Goal: Check status: Check status

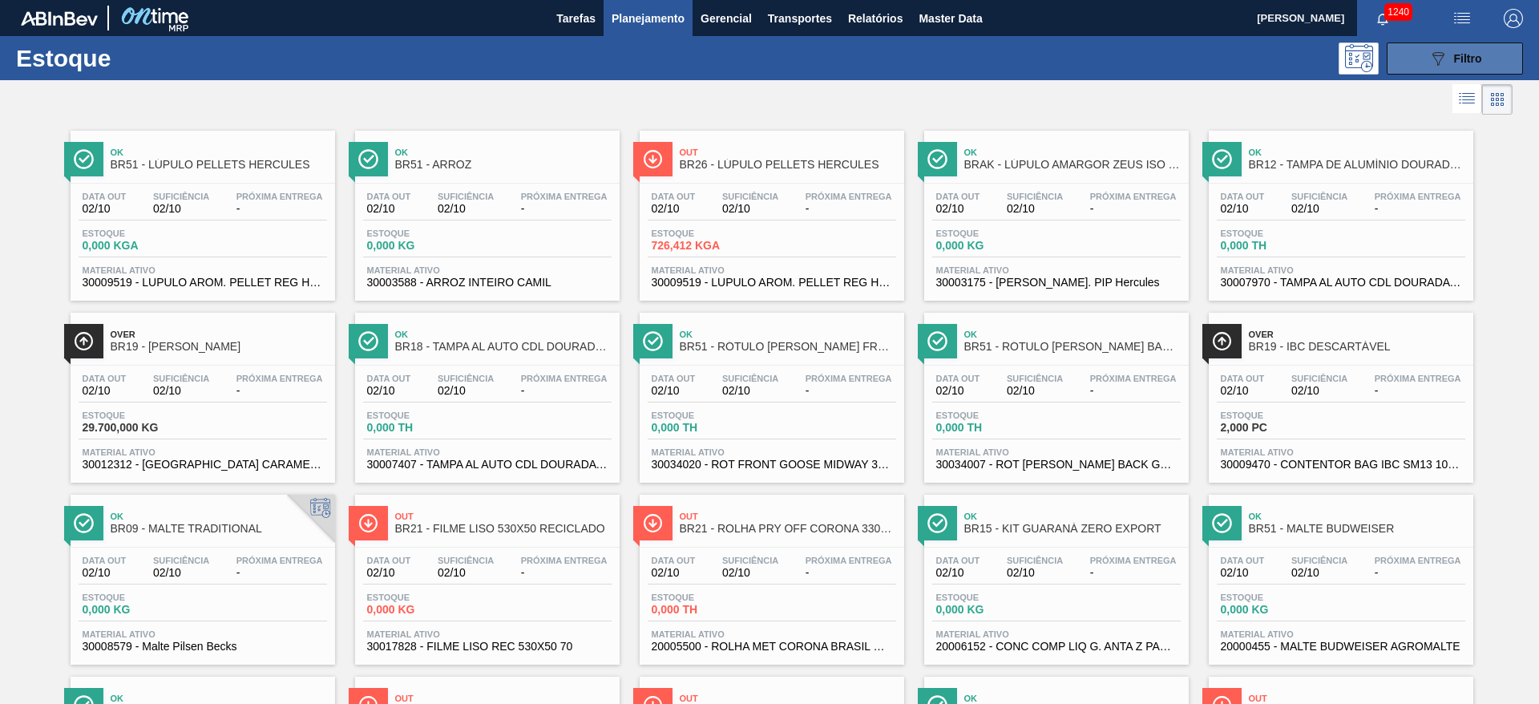
click at [1454, 54] on span "Filtro" at bounding box center [1468, 58] width 28 height 13
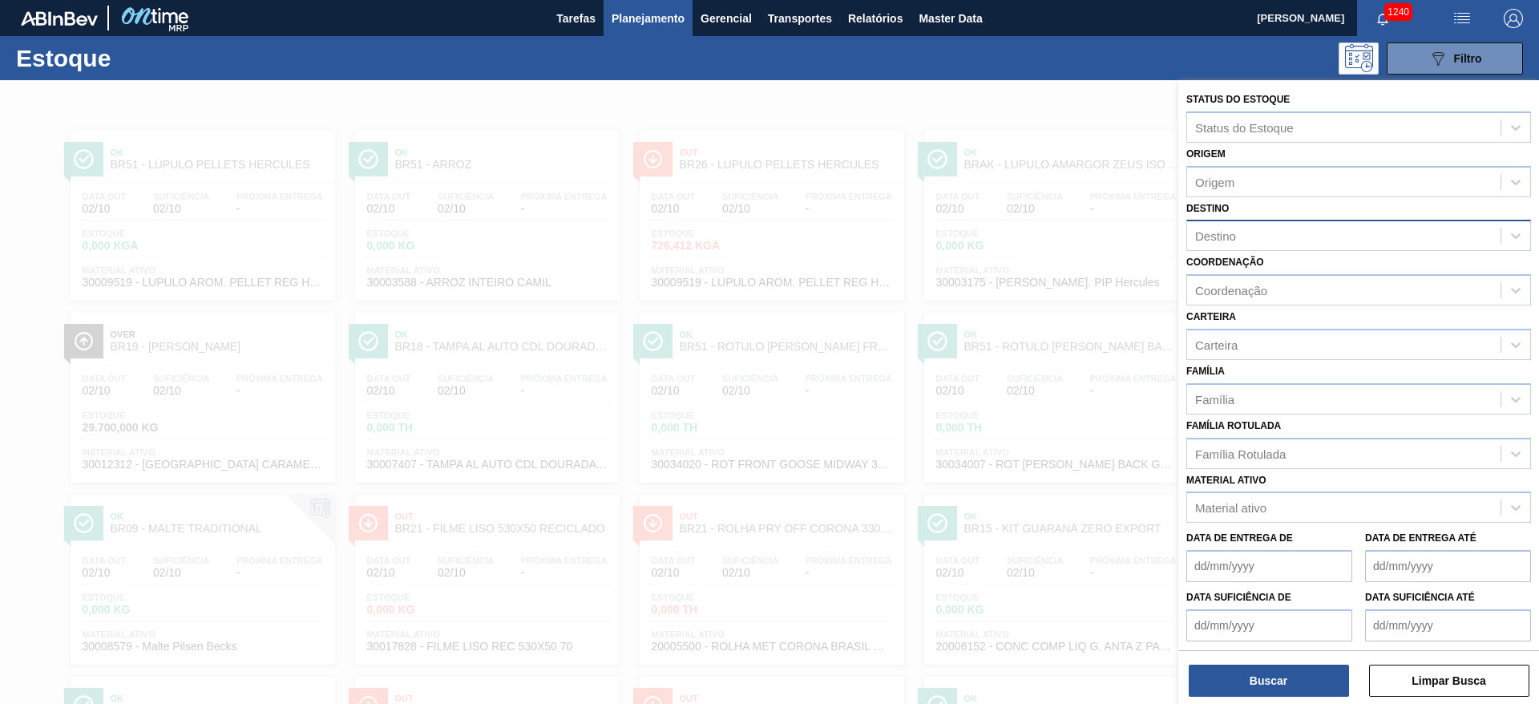
click at [1219, 235] on div "Destino" at bounding box center [1215, 236] width 41 height 14
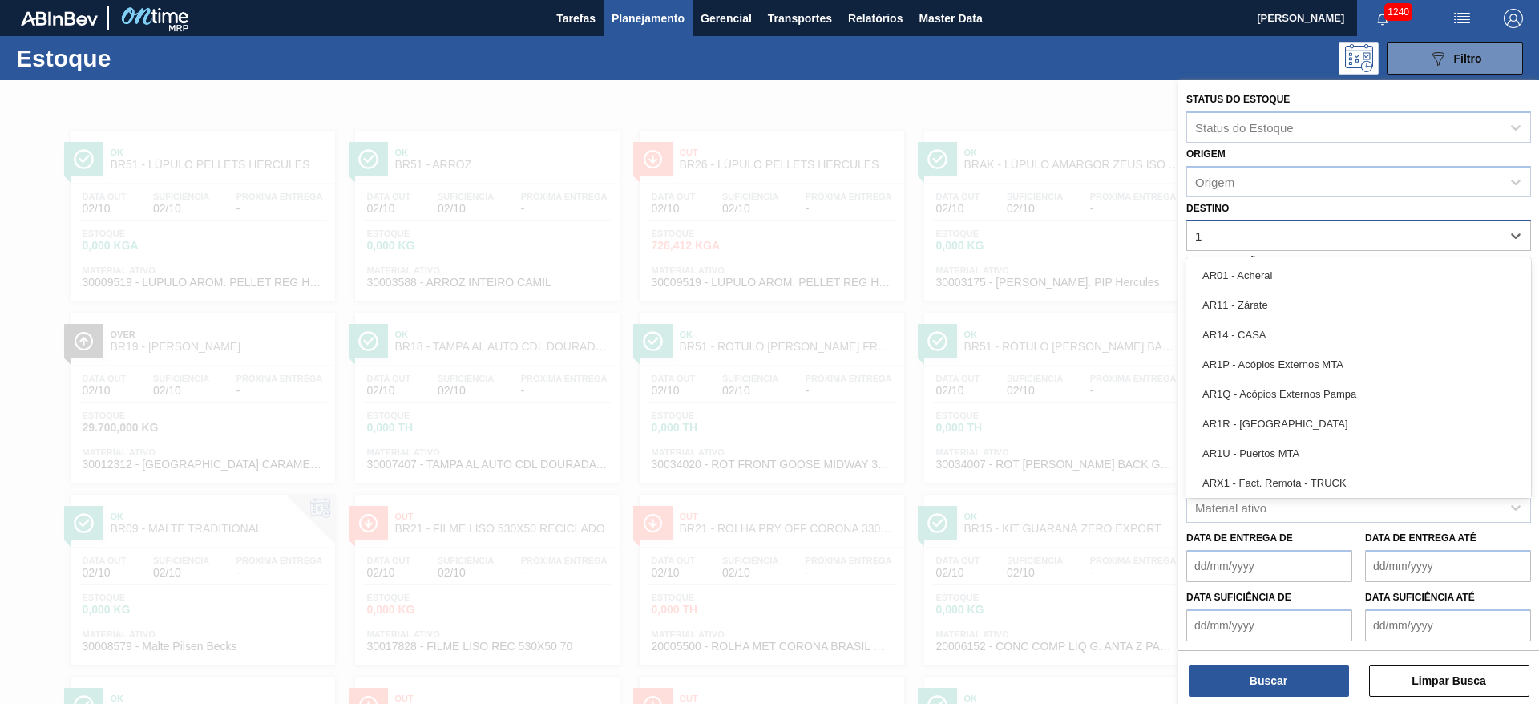
type input "11"
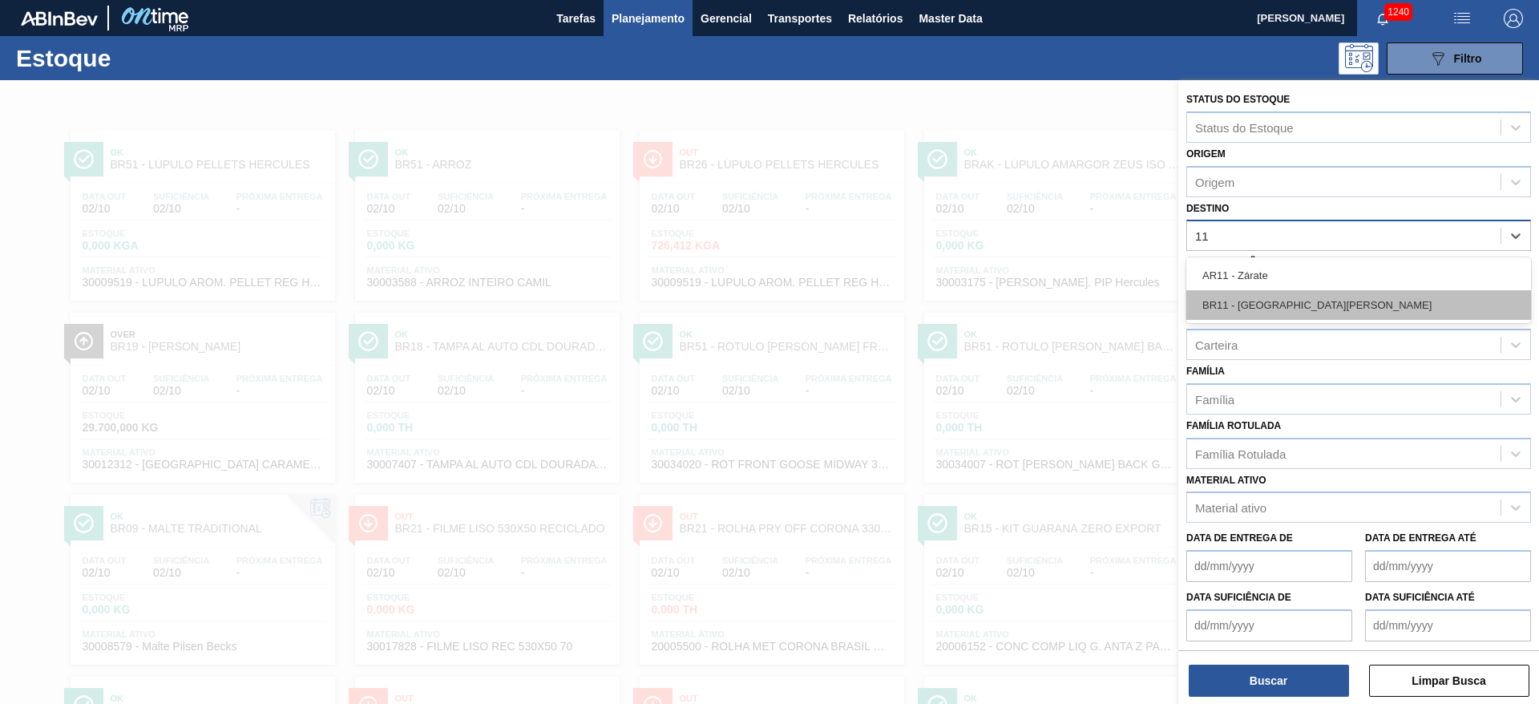
click at [1240, 303] on div "BR11 - [GEOGRAPHIC_DATA][PERSON_NAME]" at bounding box center [1358, 305] width 345 height 30
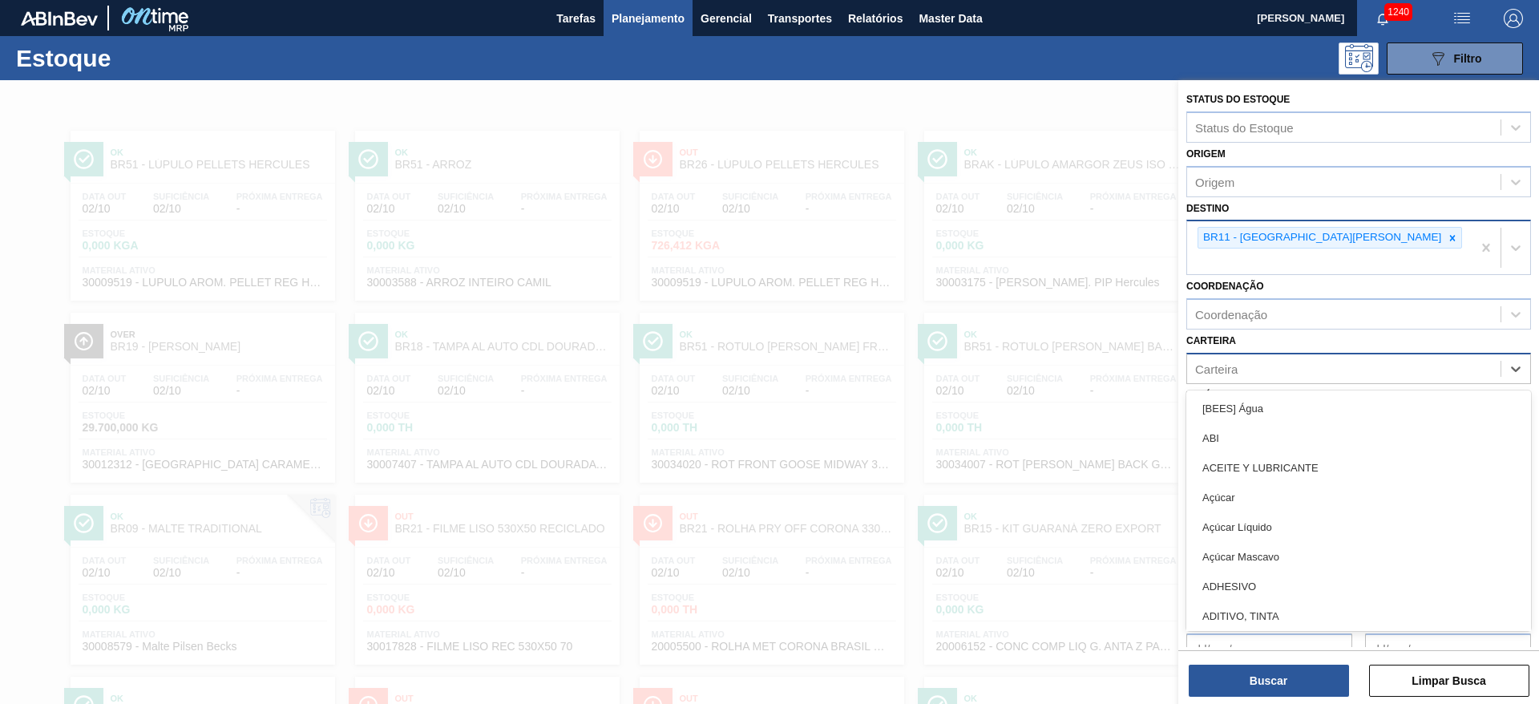
click at [1218, 362] on div "Carteira" at bounding box center [1216, 369] width 42 height 14
type input "malte"
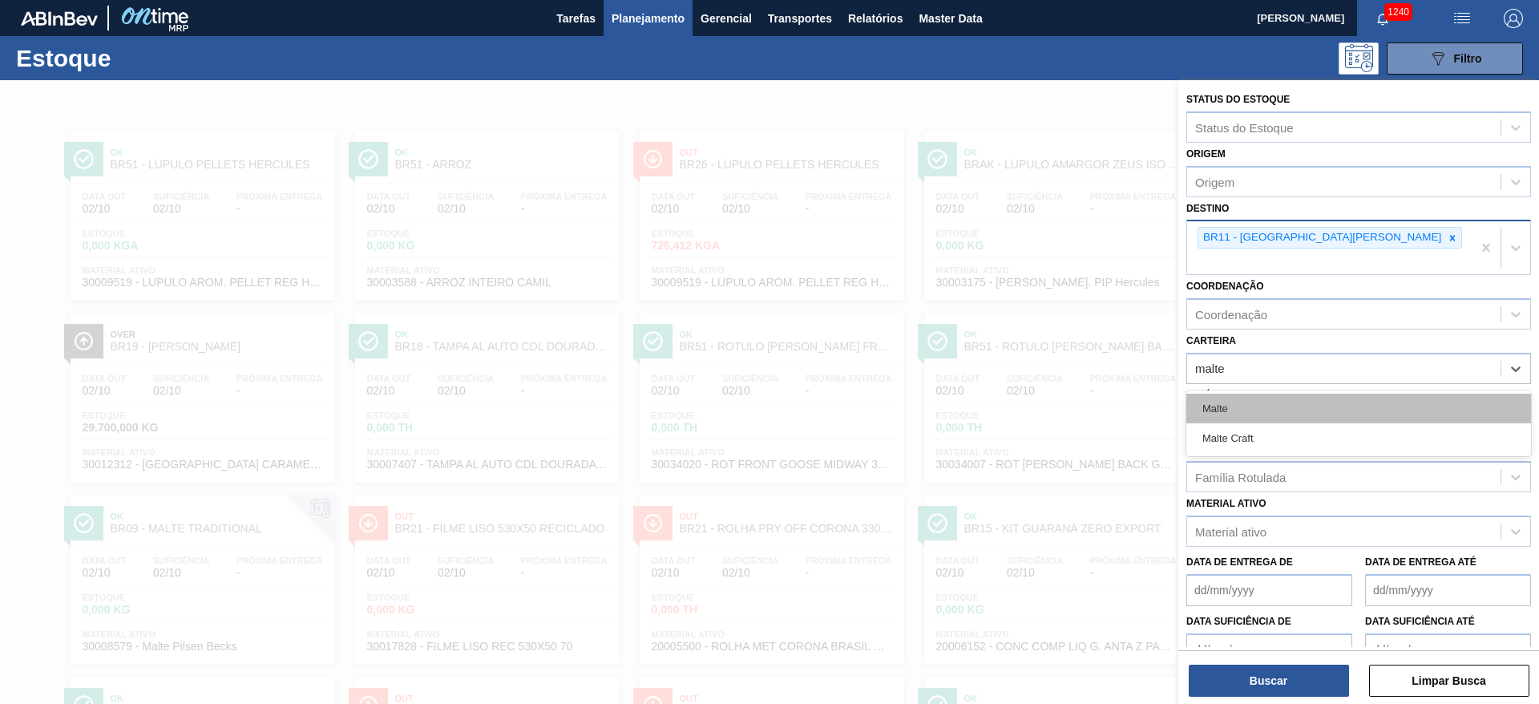
click at [1214, 394] on div "Malte" at bounding box center [1358, 409] width 345 height 30
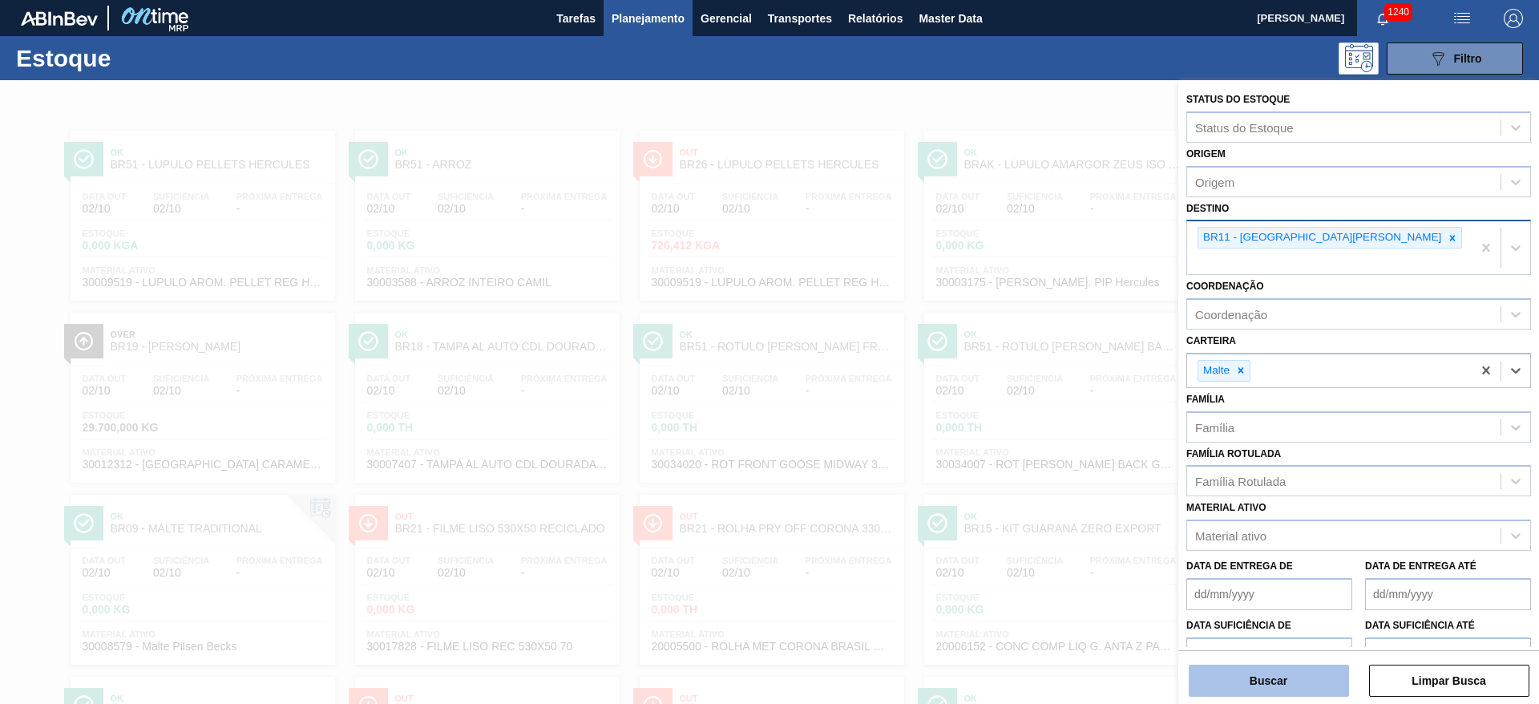
click at [1226, 673] on button "Buscar" at bounding box center [1269, 681] width 160 height 32
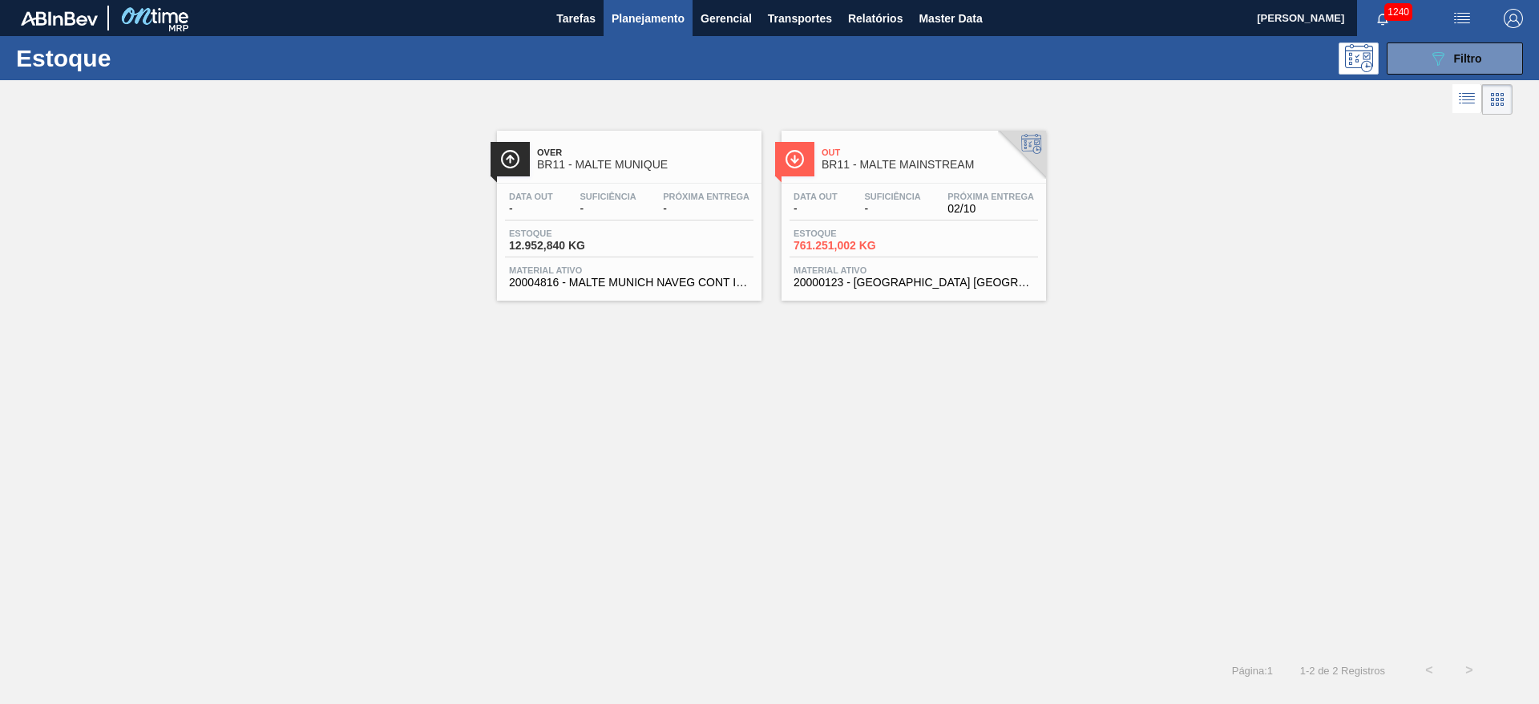
click at [878, 255] on div "Estoque 761.251,002 KG" at bounding box center [914, 242] width 248 height 29
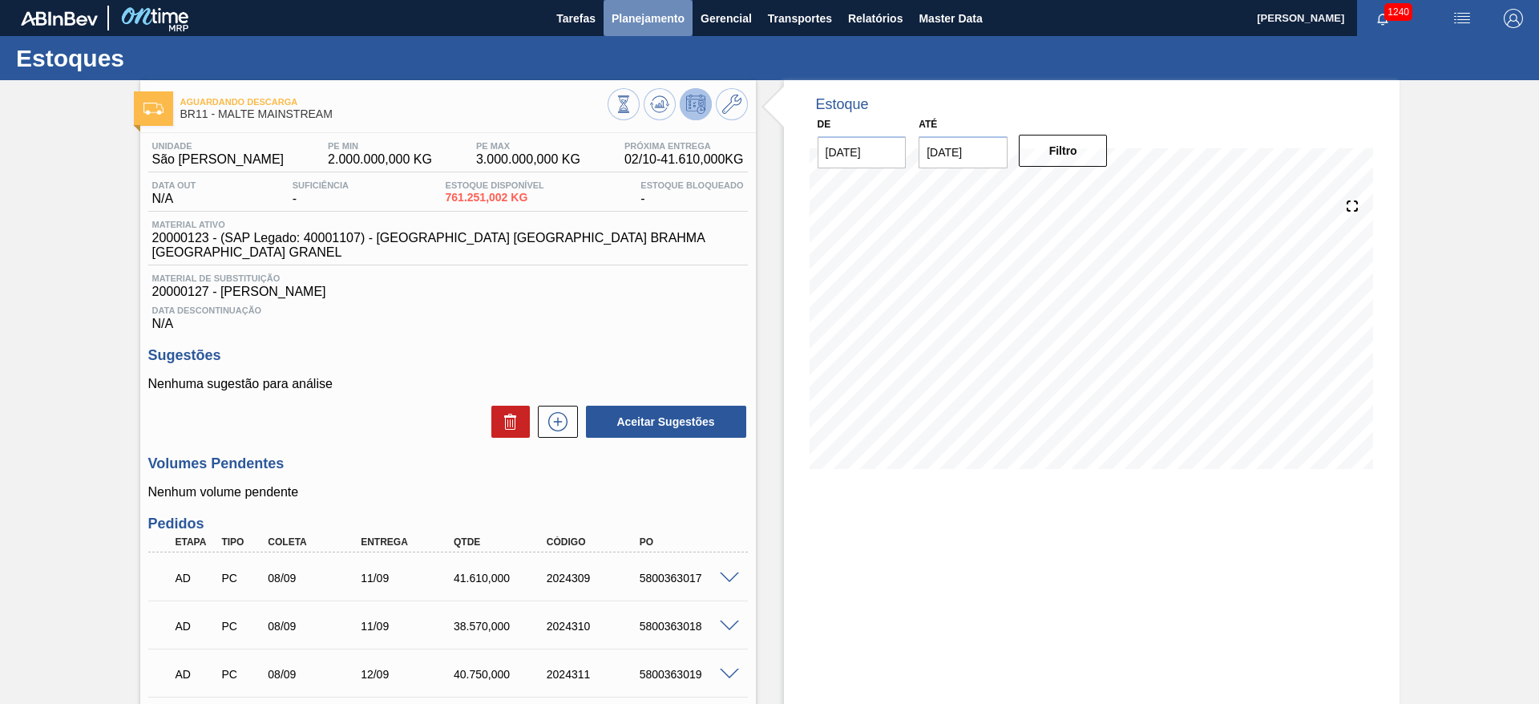
click at [659, 13] on span "Planejamento" at bounding box center [648, 18] width 73 height 19
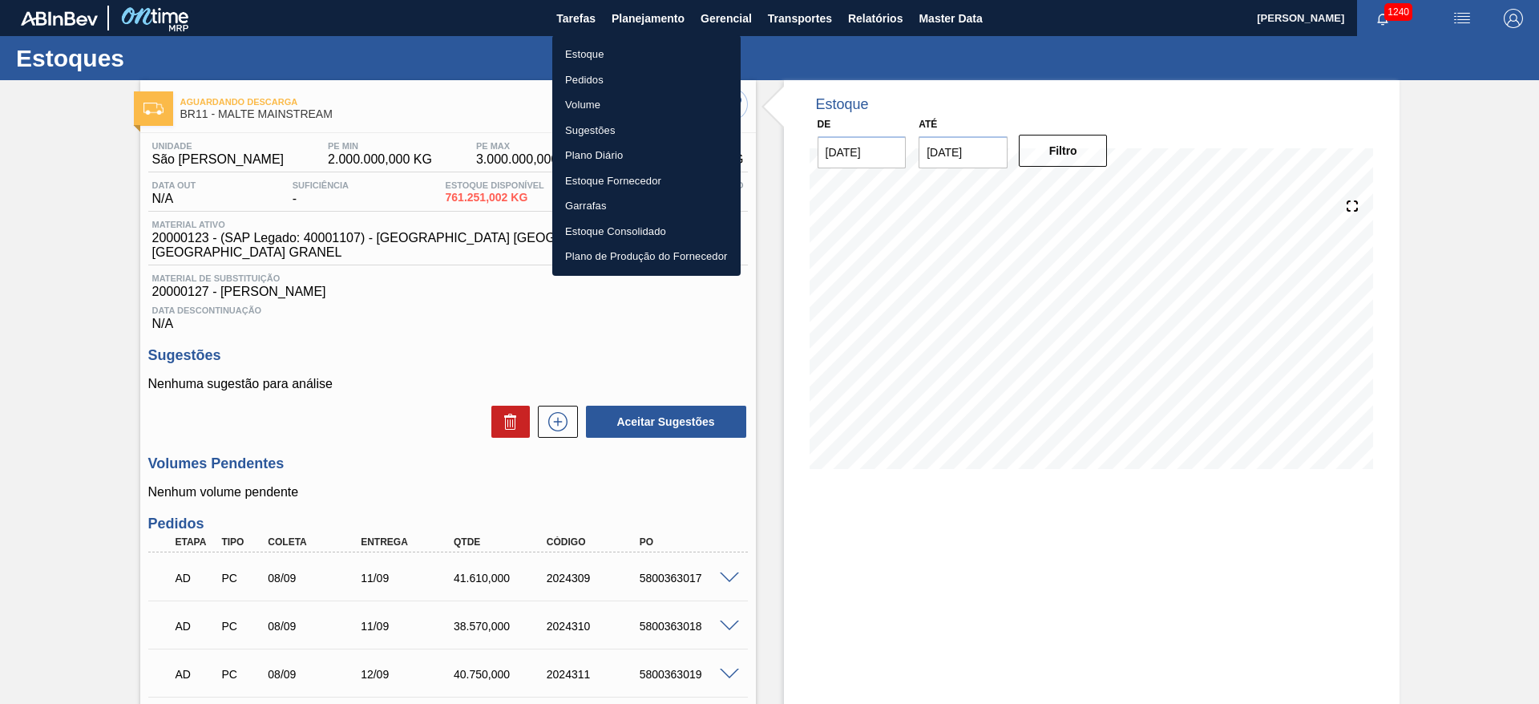
click at [583, 53] on li "Estoque" at bounding box center [646, 55] width 188 height 26
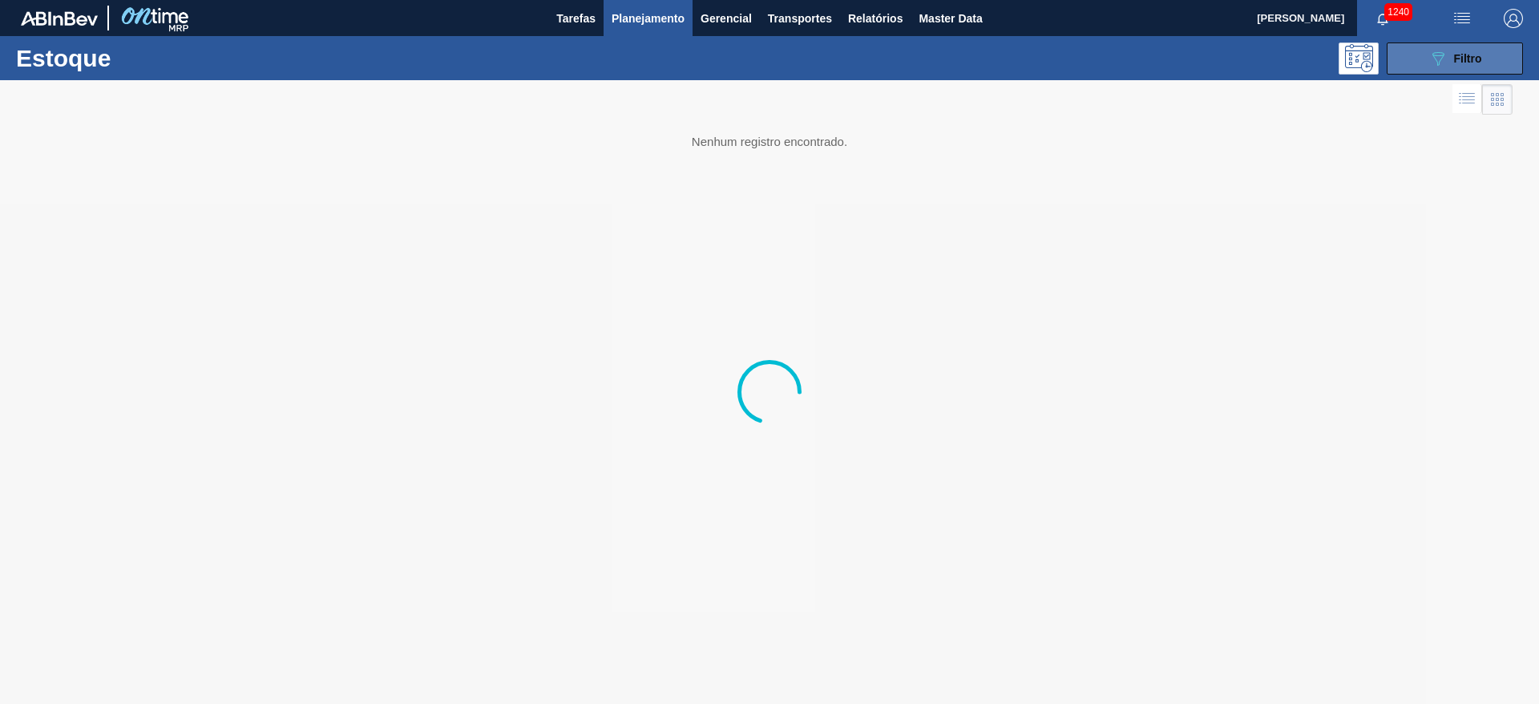
click at [1440, 59] on icon at bounding box center [1438, 59] width 12 height 14
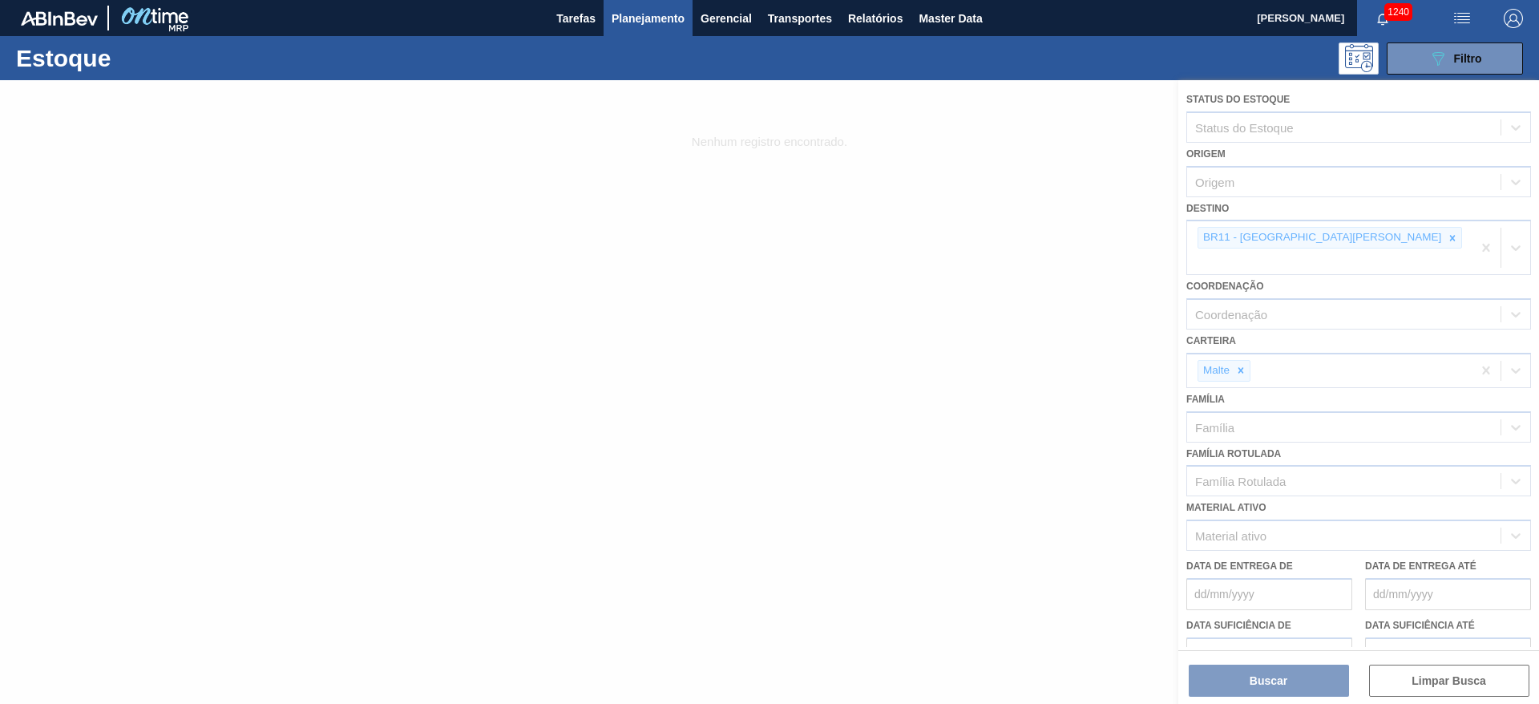
click at [1291, 243] on div at bounding box center [769, 392] width 1539 height 624
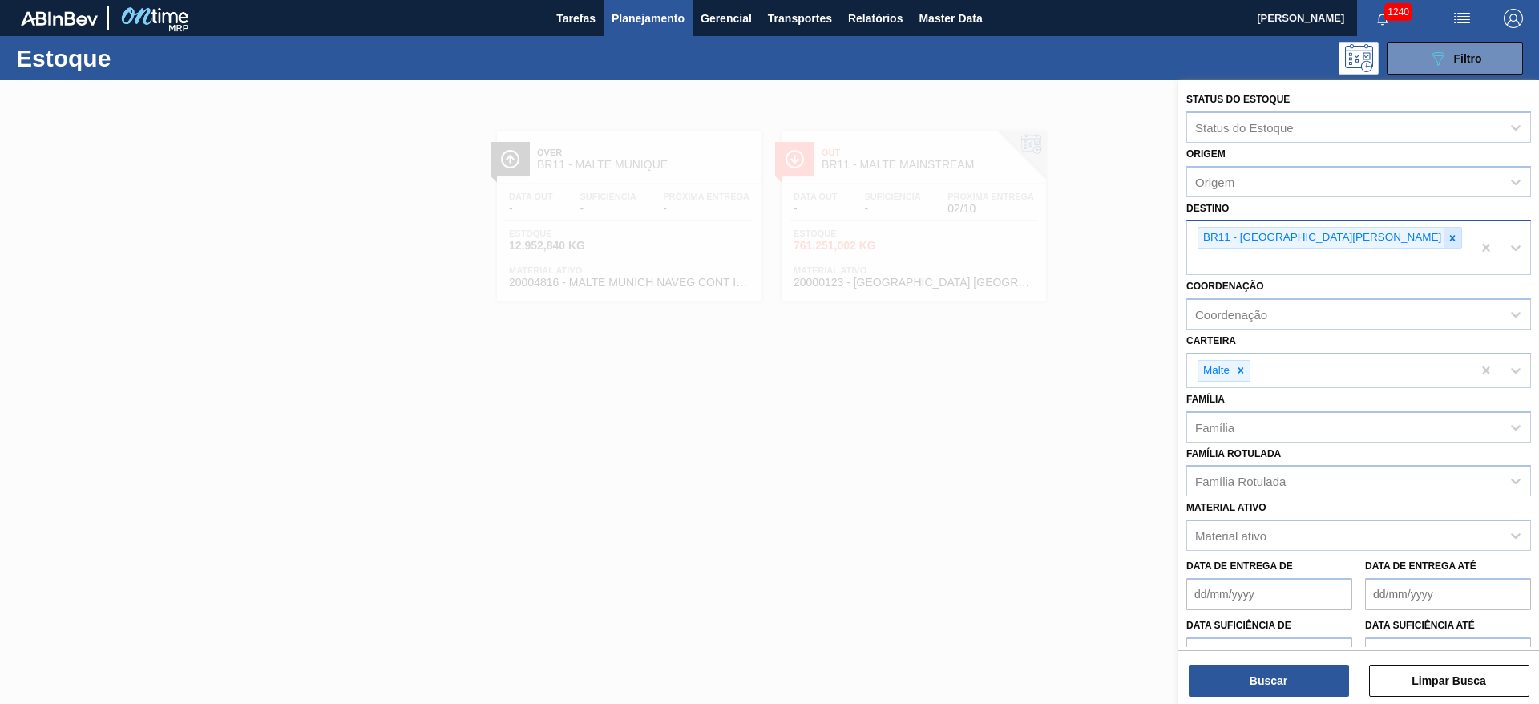
click at [1447, 242] on icon at bounding box center [1452, 237] width 11 height 11
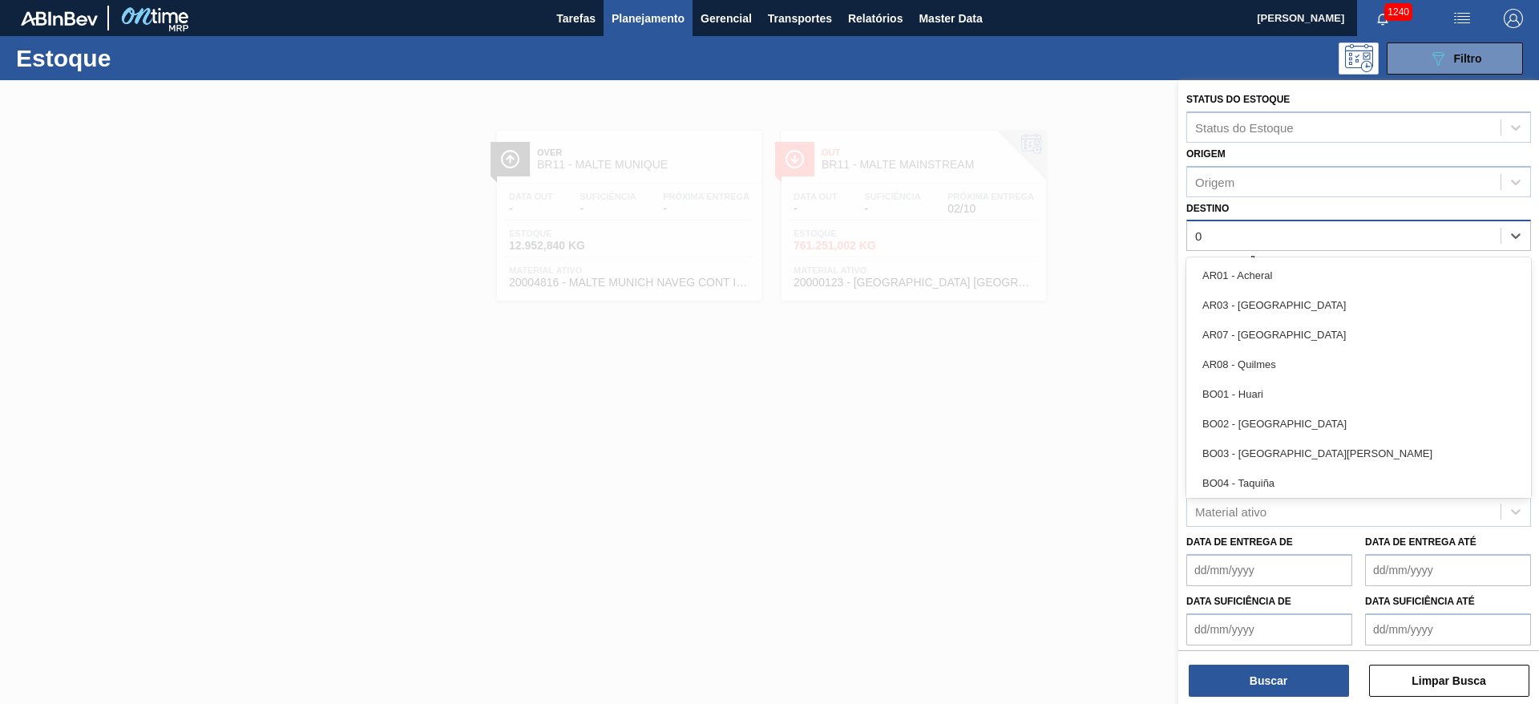
type input "03"
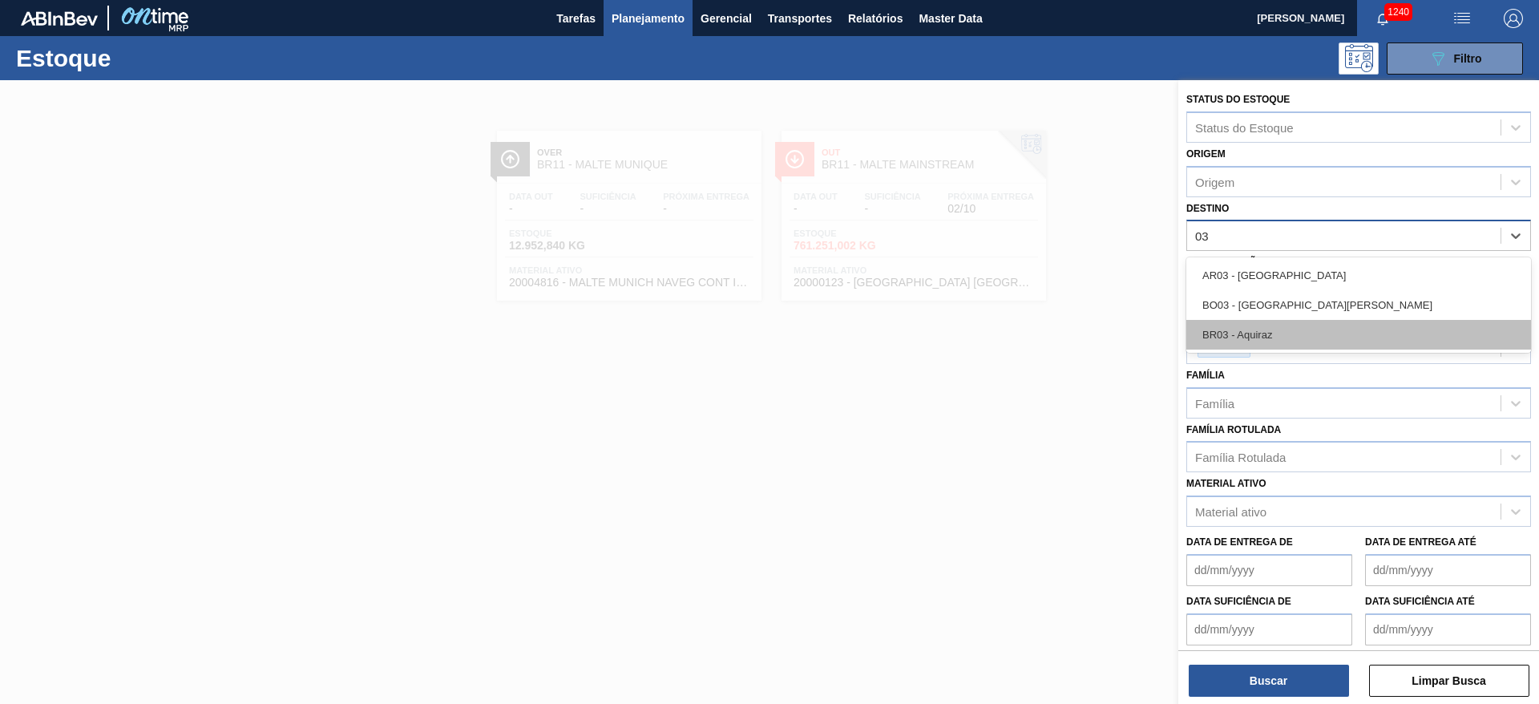
click at [1236, 332] on div "BR03 - Aquiraz" at bounding box center [1358, 335] width 345 height 30
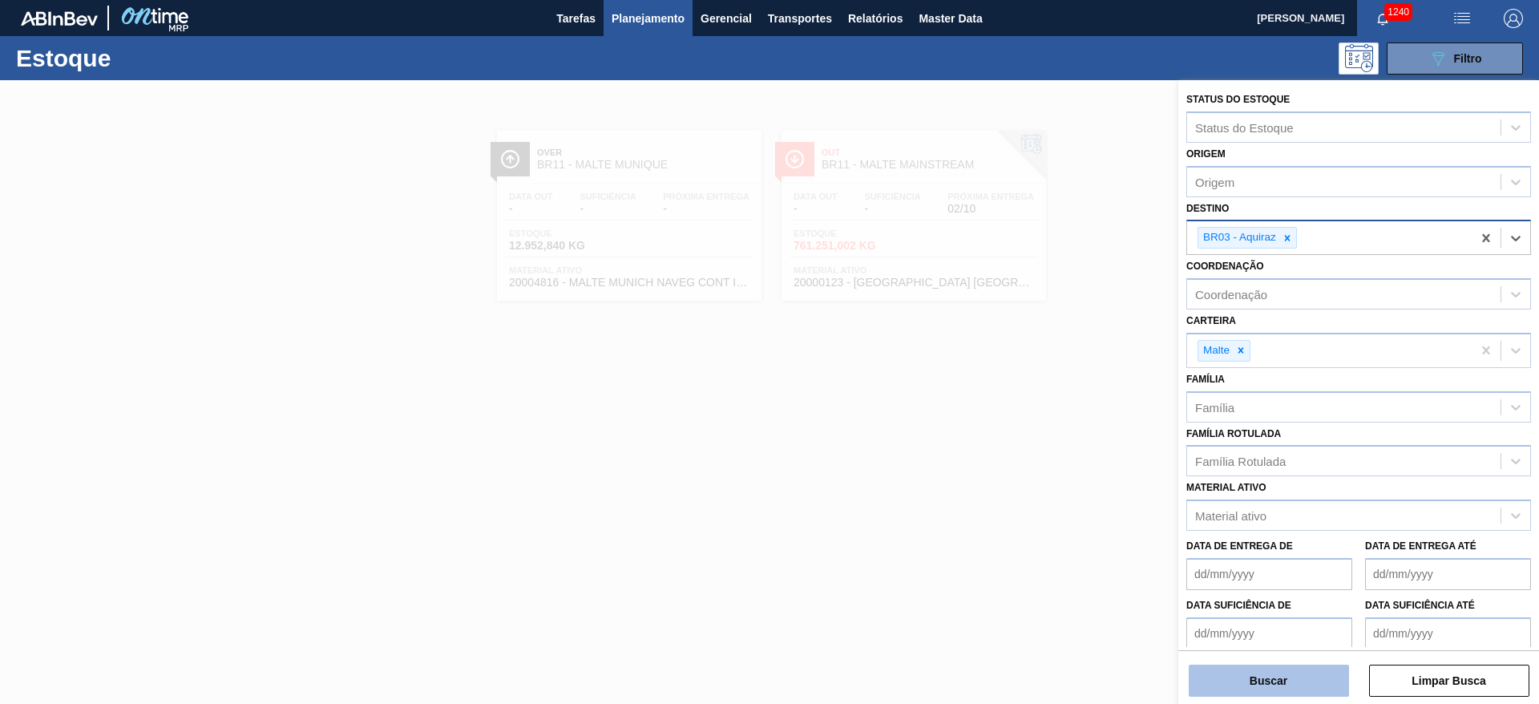
click at [1287, 674] on button "Buscar" at bounding box center [1269, 681] width 160 height 32
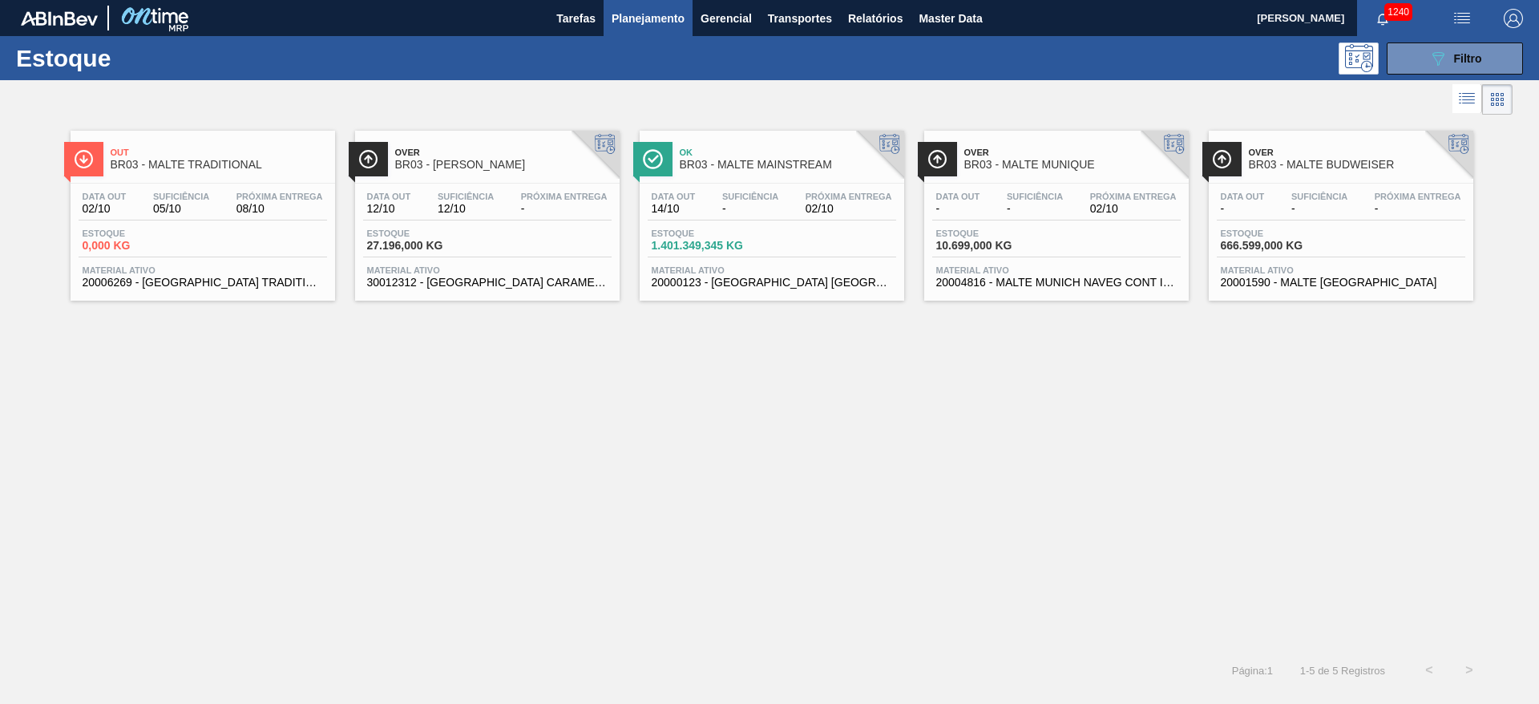
click at [743, 208] on span "-" at bounding box center [750, 209] width 56 height 12
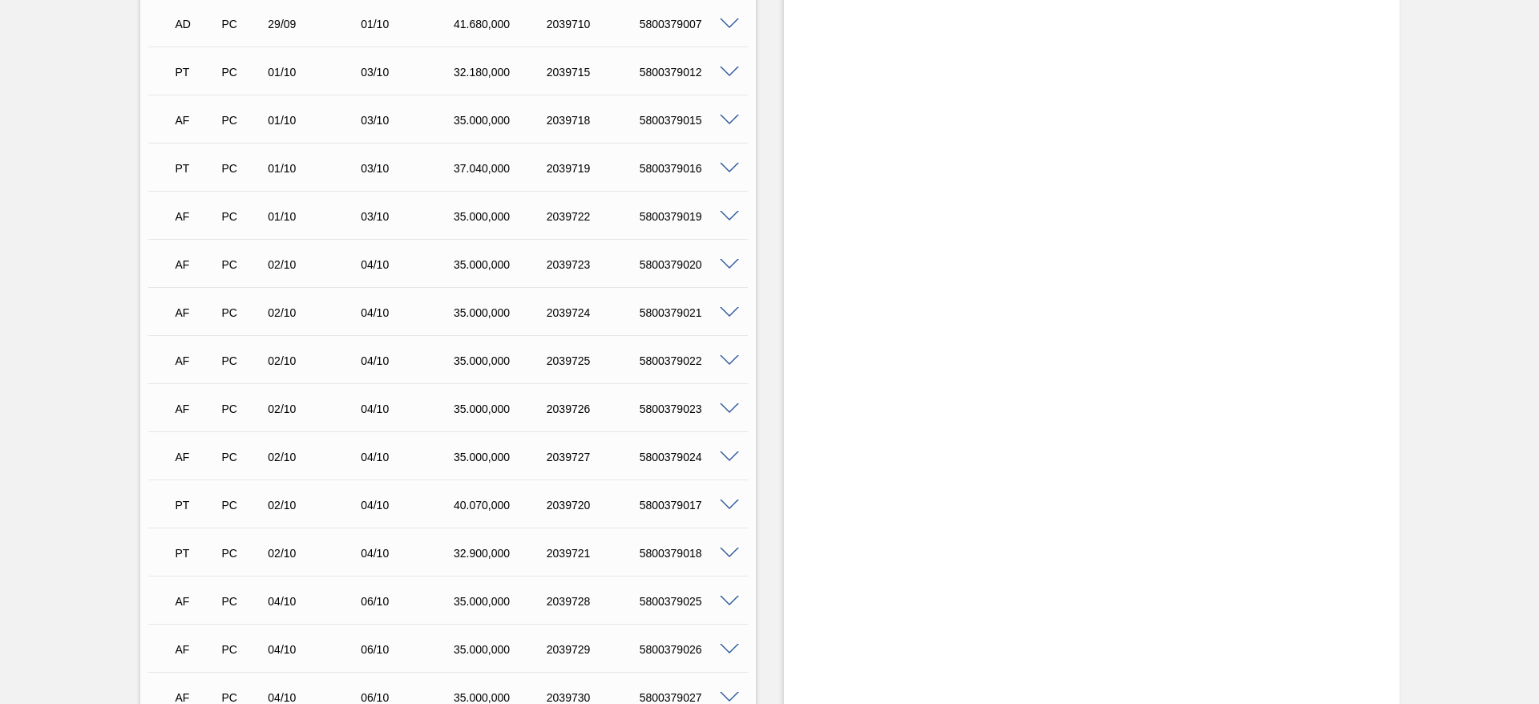
scroll to position [842, 0]
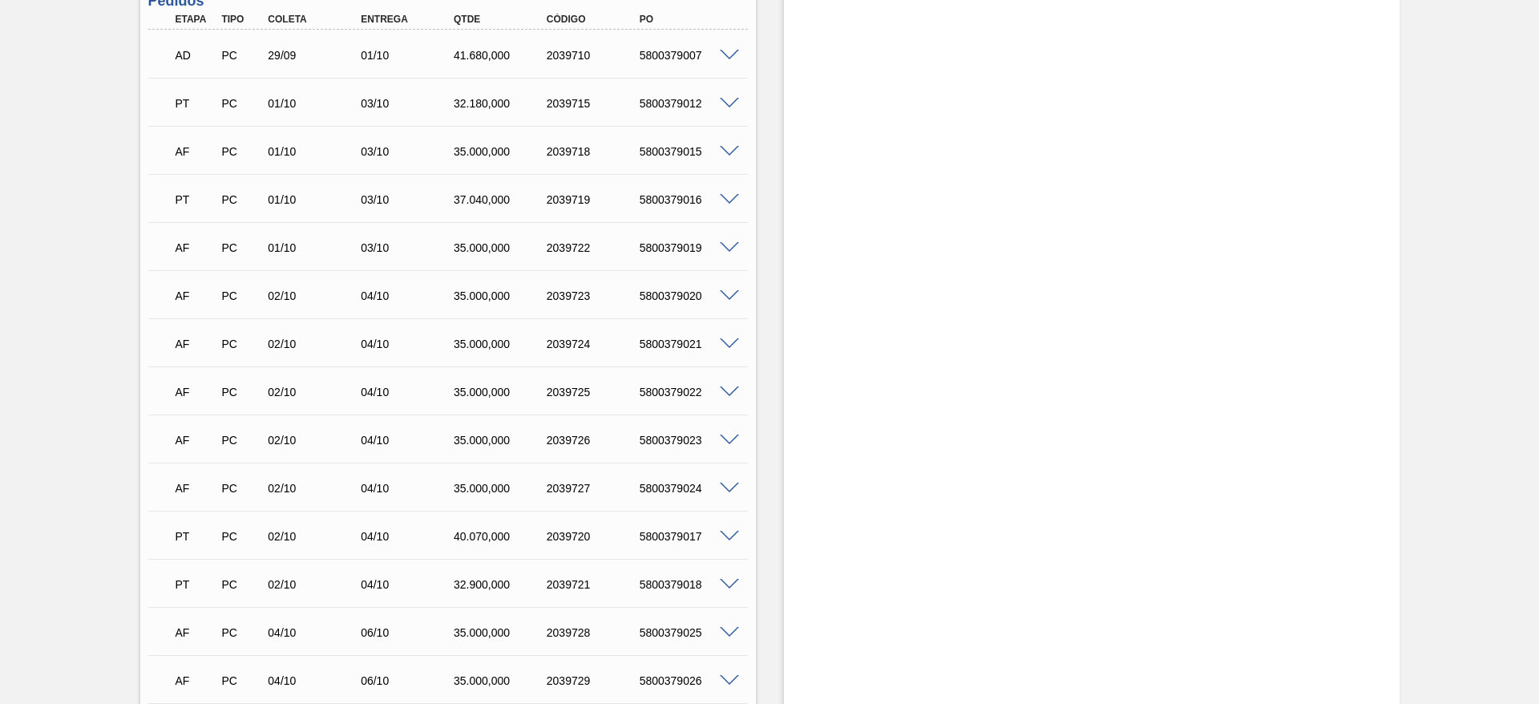
click at [729, 146] on span at bounding box center [729, 152] width 19 height 12
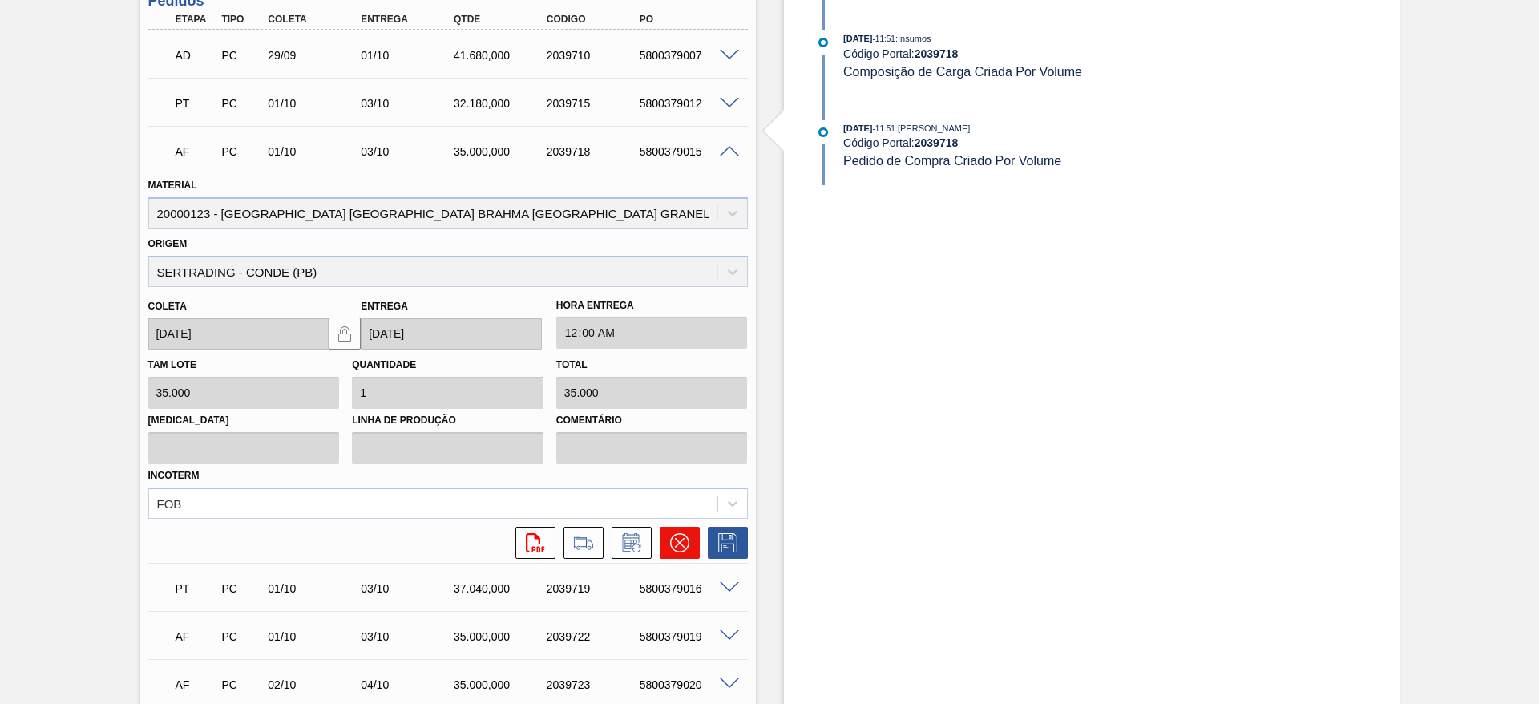
click at [679, 536] on icon at bounding box center [678, 542] width 19 height 19
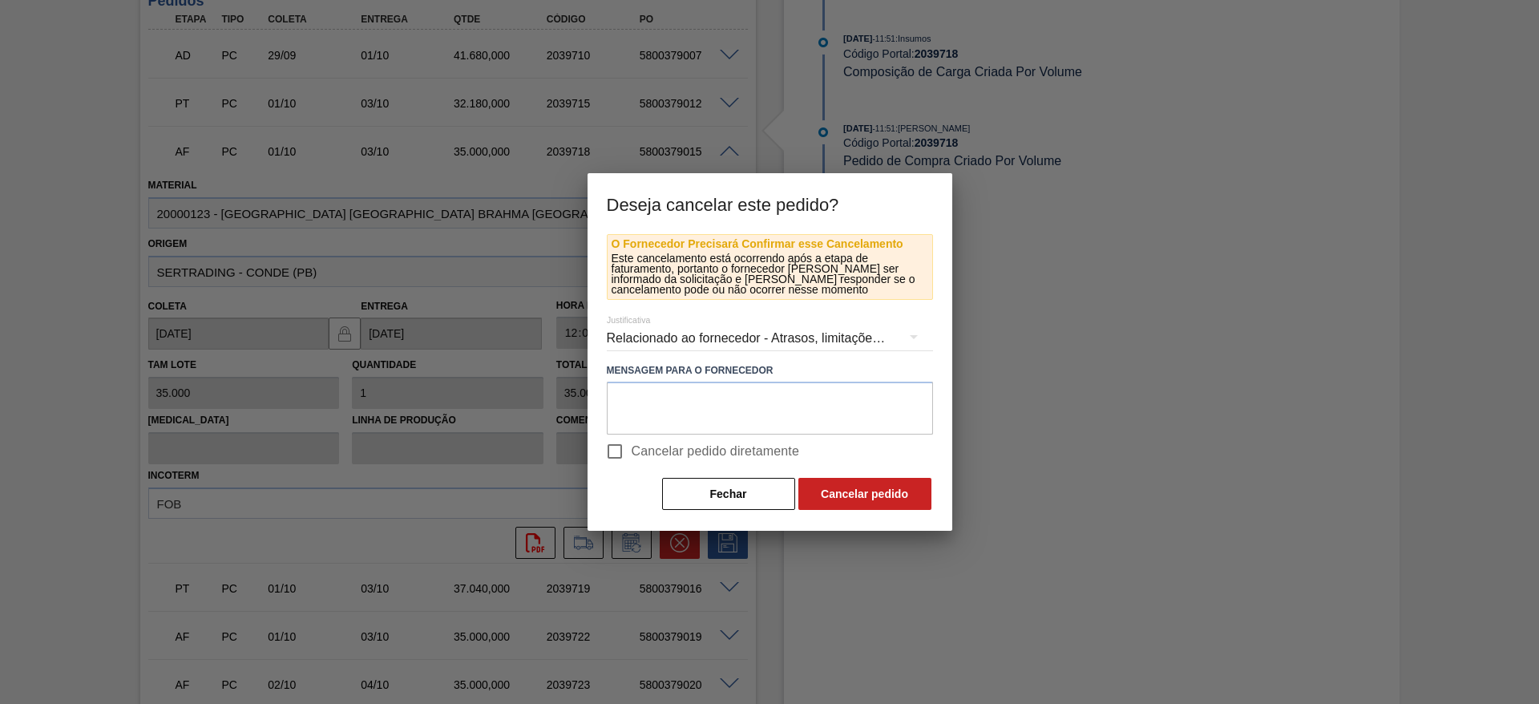
click at [612, 451] on input "Cancelar pedido diretamente" at bounding box center [615, 451] width 34 height 34
checkbox input "true"
click at [892, 492] on button "Cancelar pedido" at bounding box center [864, 494] width 133 height 32
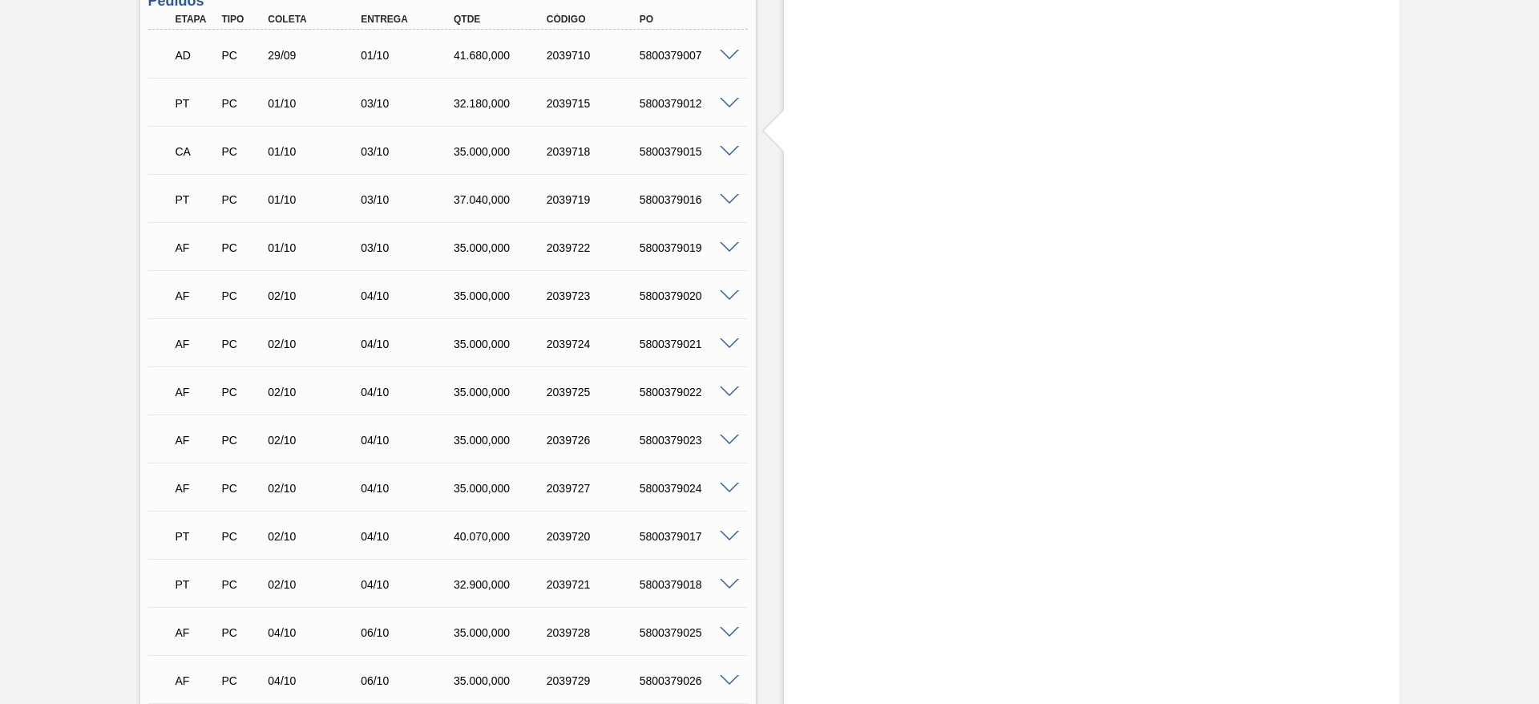
click at [728, 242] on span at bounding box center [729, 248] width 19 height 12
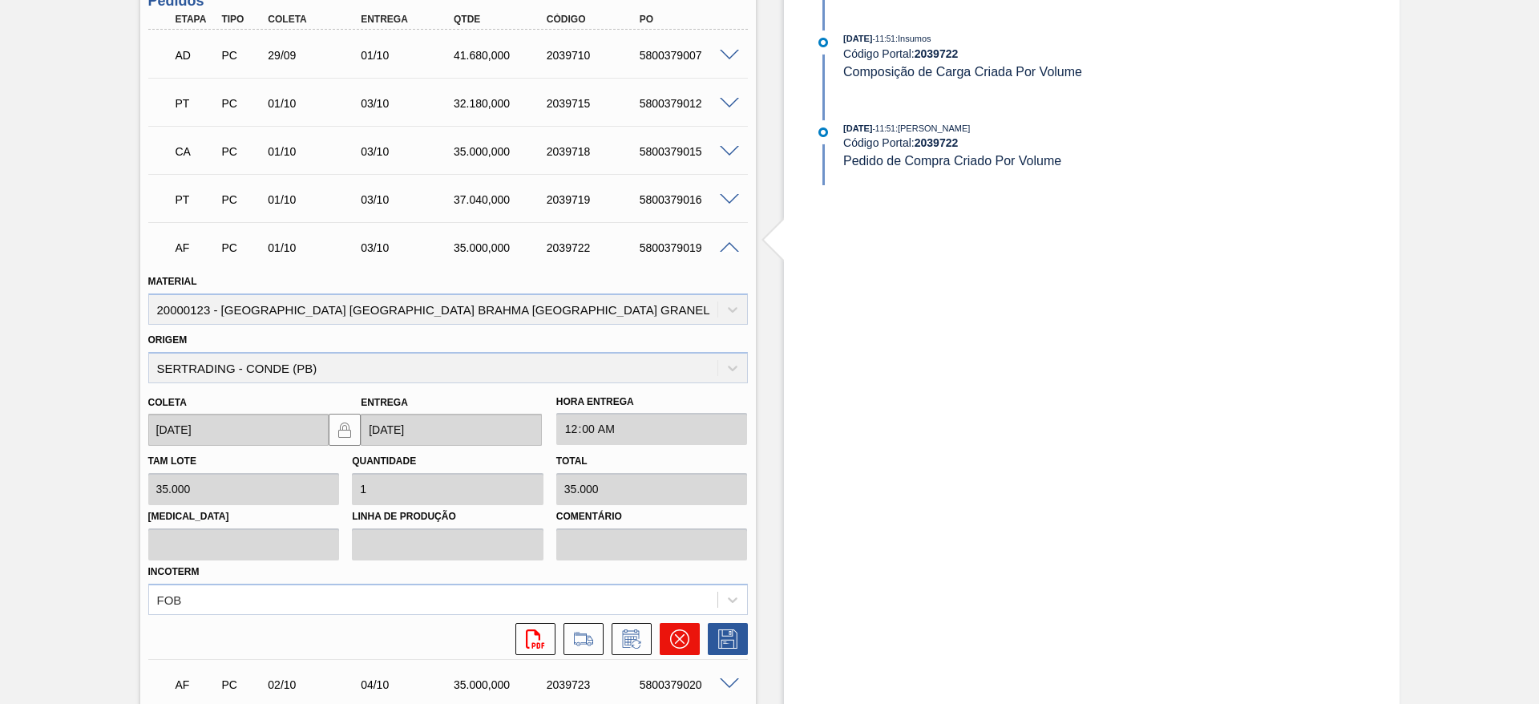
click at [677, 629] on icon at bounding box center [679, 638] width 19 height 19
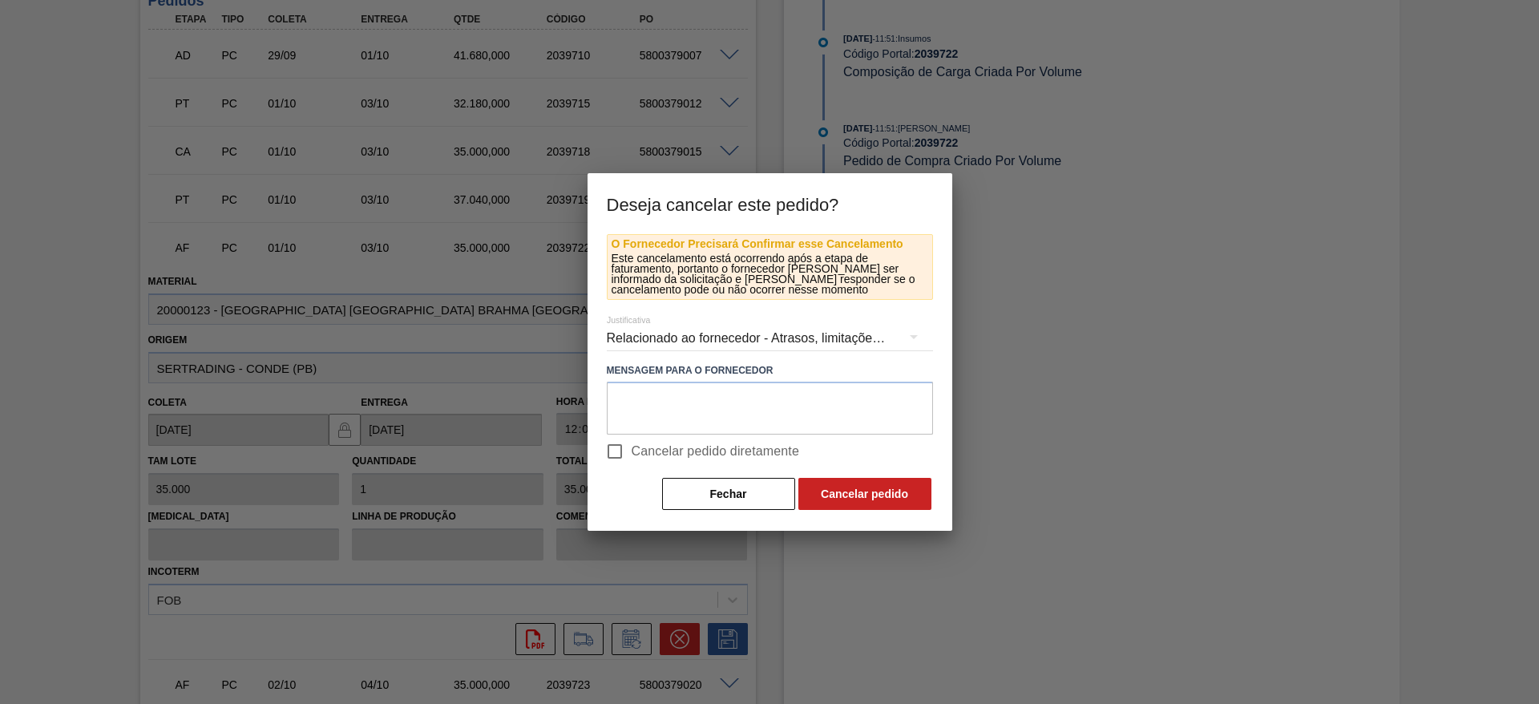
click at [622, 446] on input "Cancelar pedido diretamente" at bounding box center [615, 451] width 34 height 34
checkbox input "true"
click at [871, 489] on button "Cancelar pedido" at bounding box center [864, 494] width 133 height 32
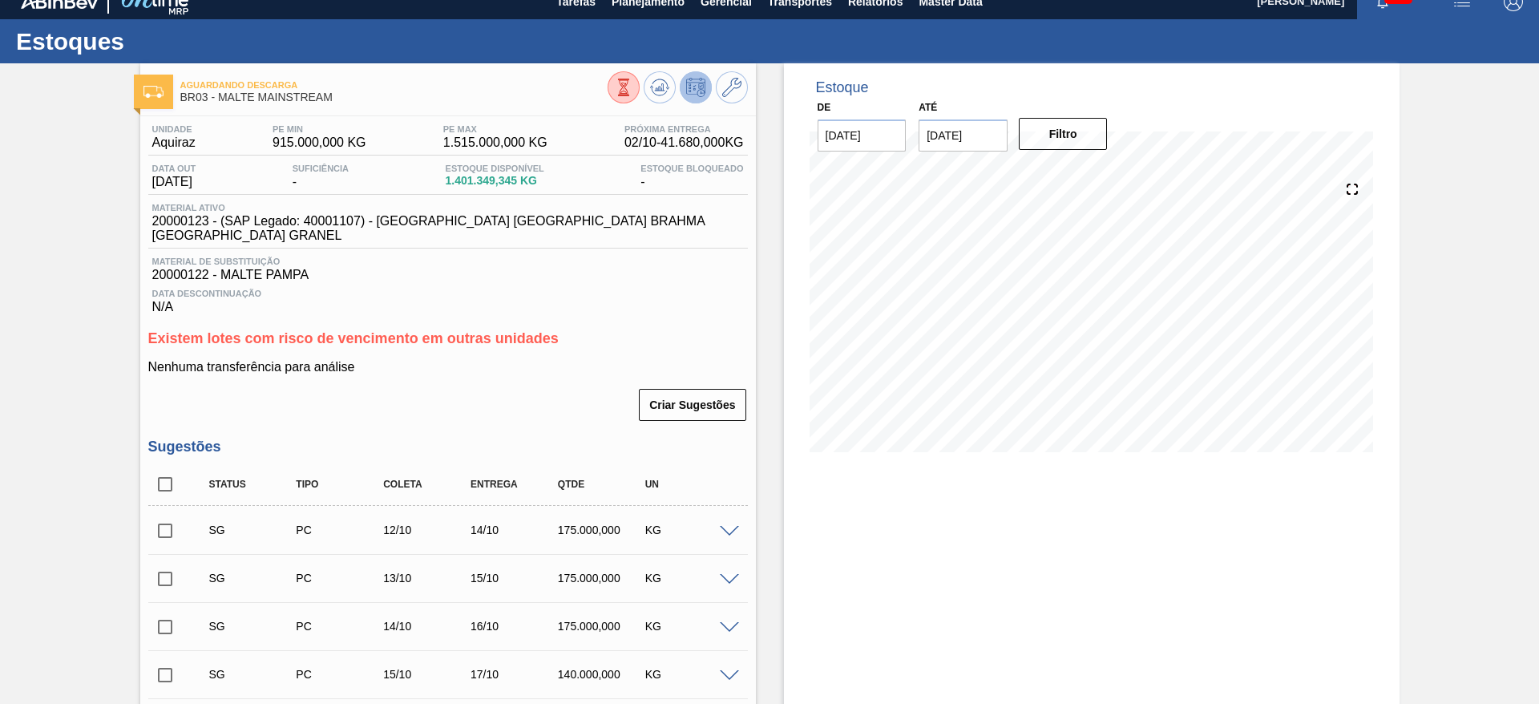
scroll to position [0, 0]
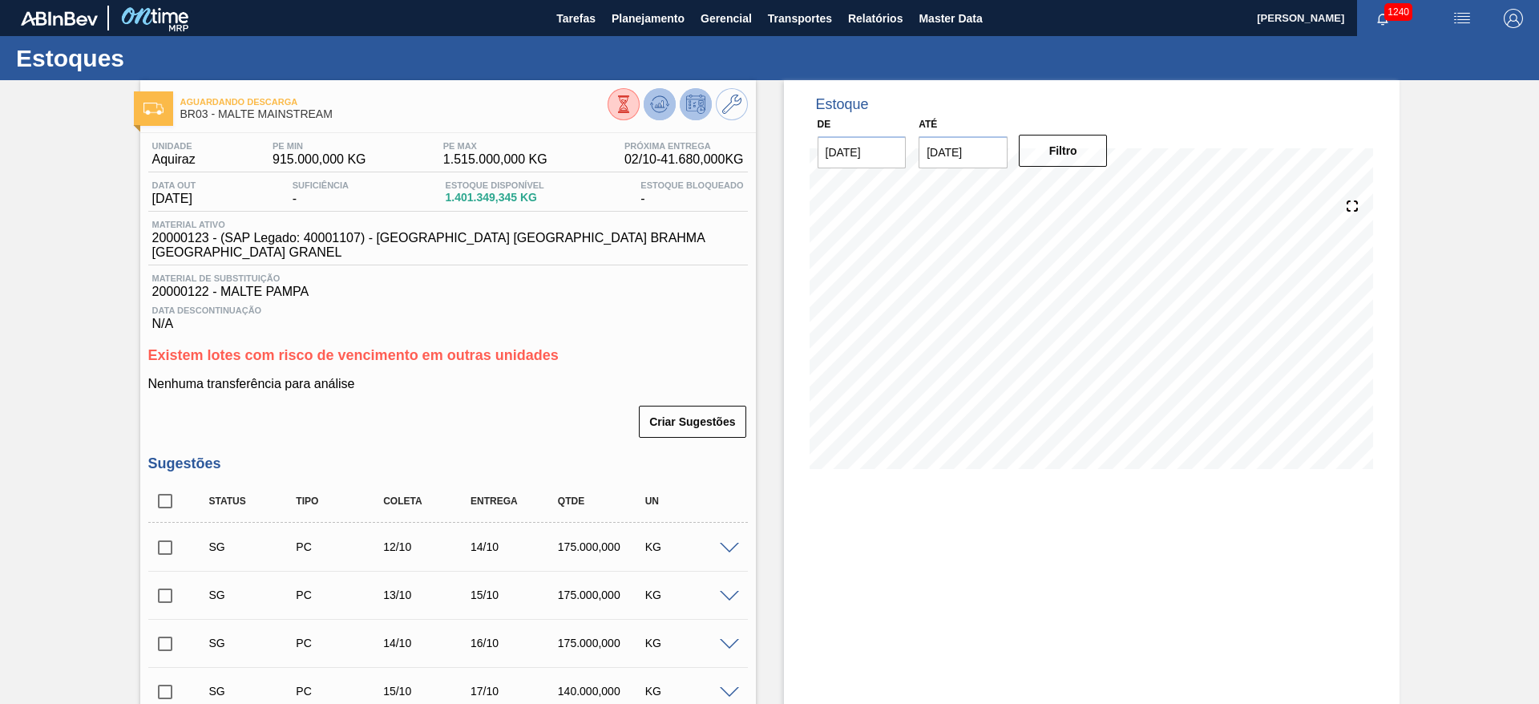
click at [651, 103] on icon at bounding box center [659, 104] width 19 height 19
click at [662, 103] on icon at bounding box center [659, 104] width 19 height 19
click at [657, 99] on icon at bounding box center [659, 104] width 19 height 19
